Goal: Task Accomplishment & Management: Complete application form

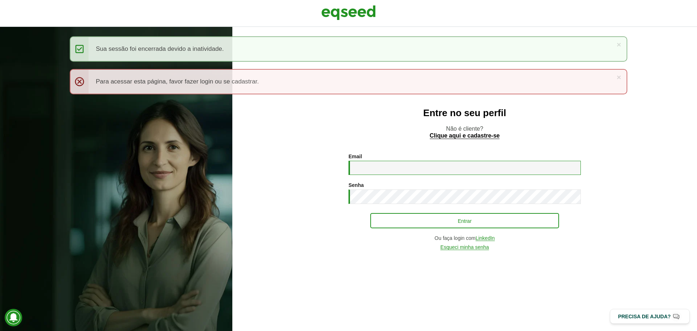
type input "**********"
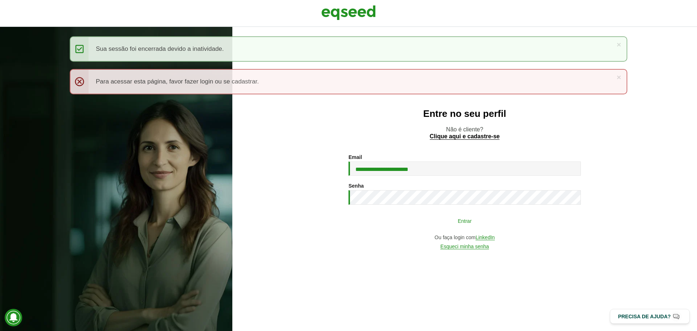
click at [406, 223] on button "Entrar" at bounding box center [465, 221] width 189 height 14
